Goal: Task Accomplishment & Management: Manage account settings

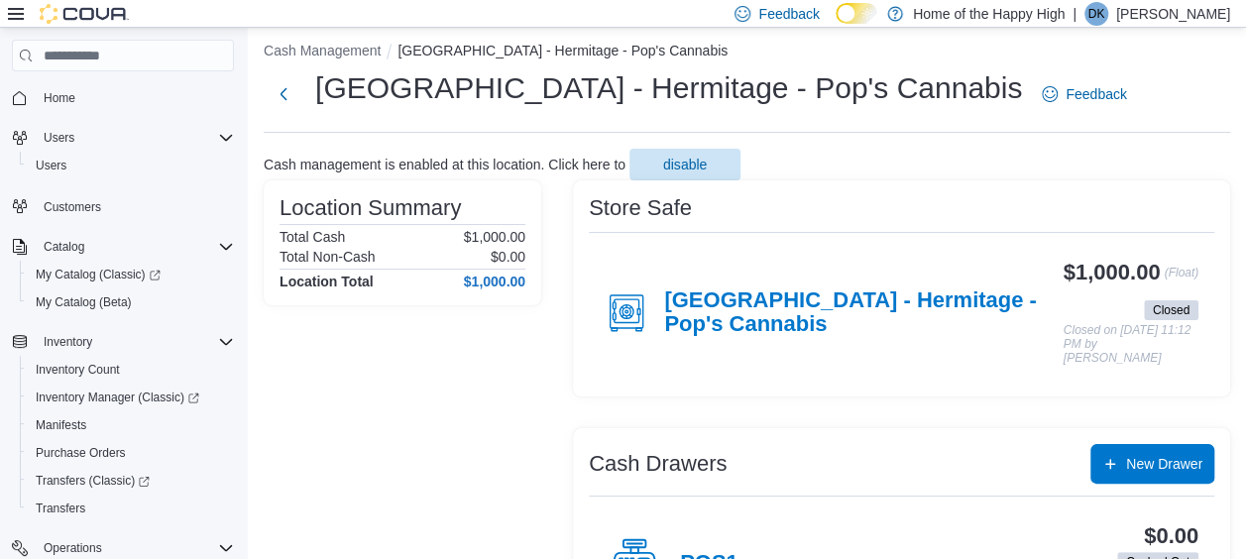
scroll to position [99, 0]
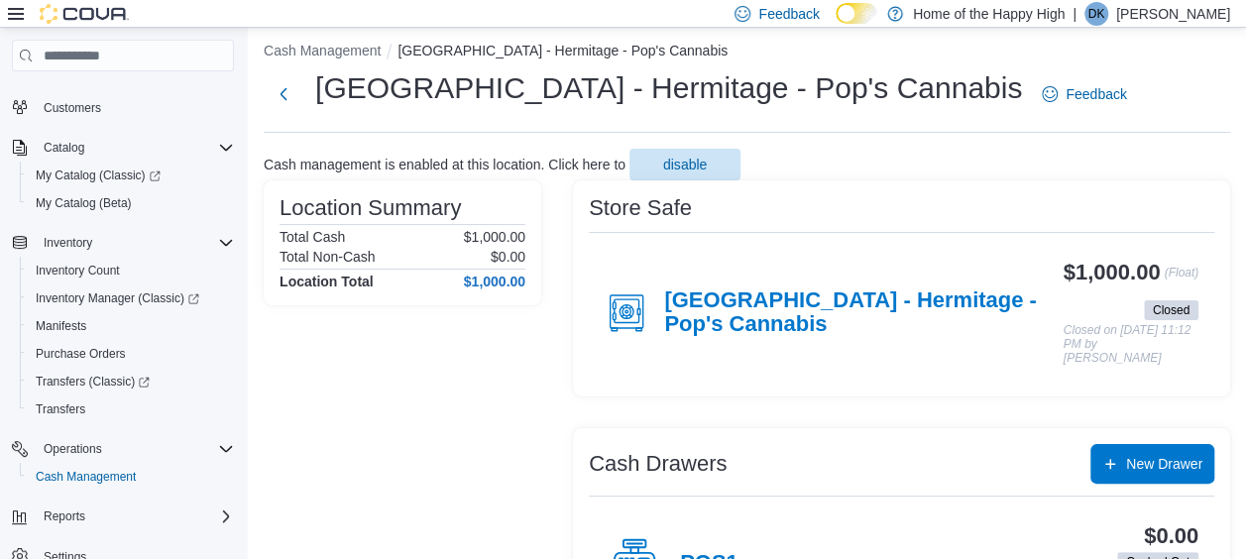
click at [1142, 26] on div "Feedback Dark Mode Home of the Happy High | DK [PERSON_NAME]" at bounding box center [979, 14] width 504 height 40
click at [1154, 16] on p "[PERSON_NAME]" at bounding box center [1173, 14] width 114 height 24
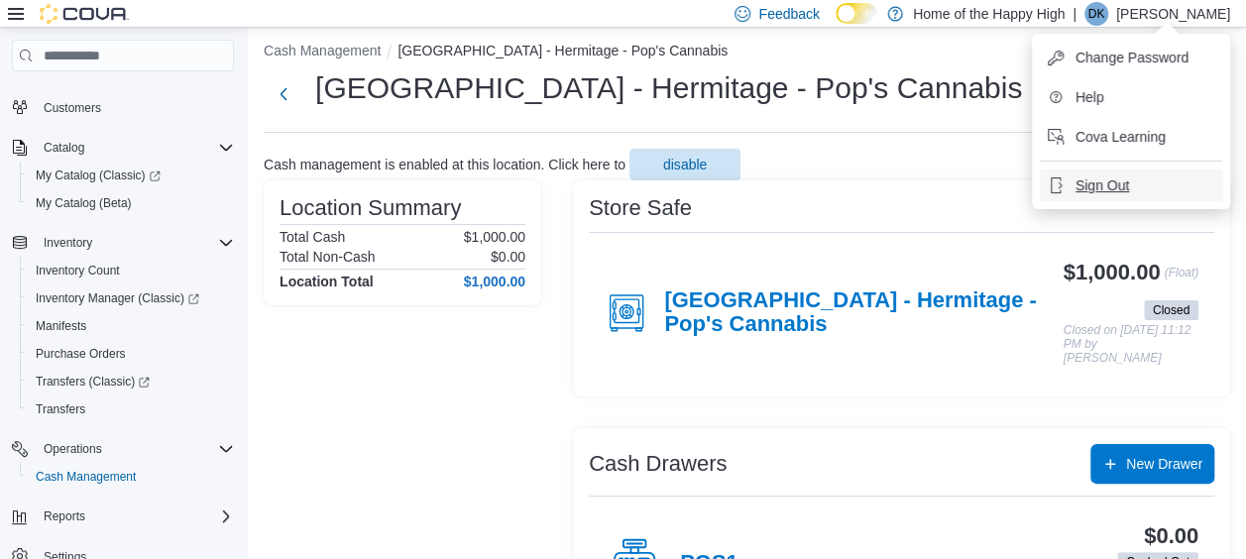
click at [1120, 189] on span "Sign Out" at bounding box center [1103, 185] width 54 height 20
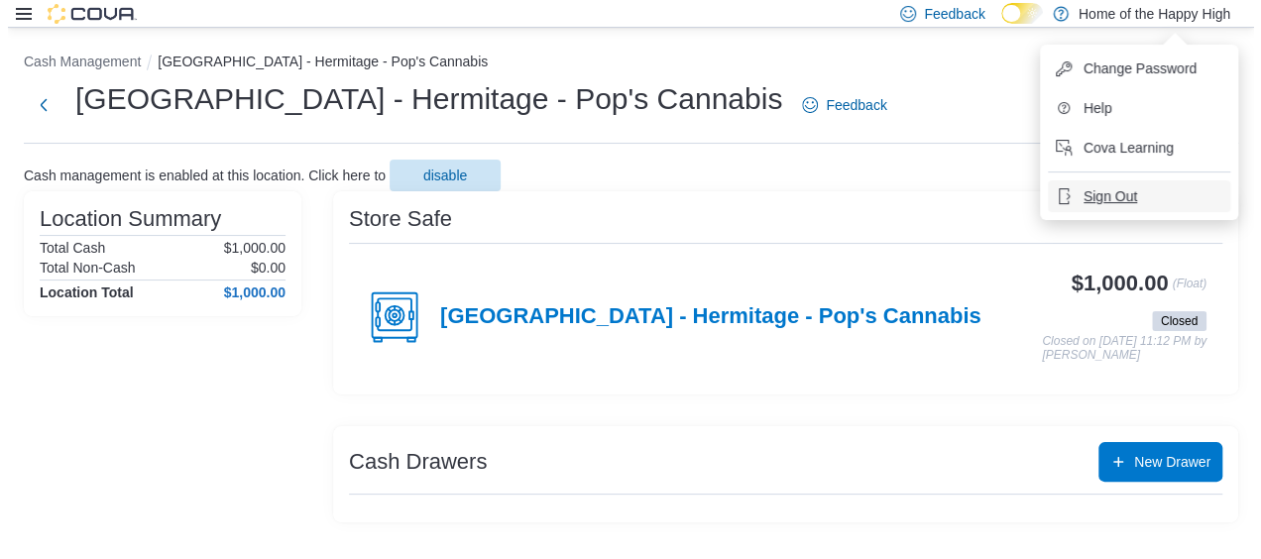
scroll to position [0, 0]
